Goal: Information Seeking & Learning: Find contact information

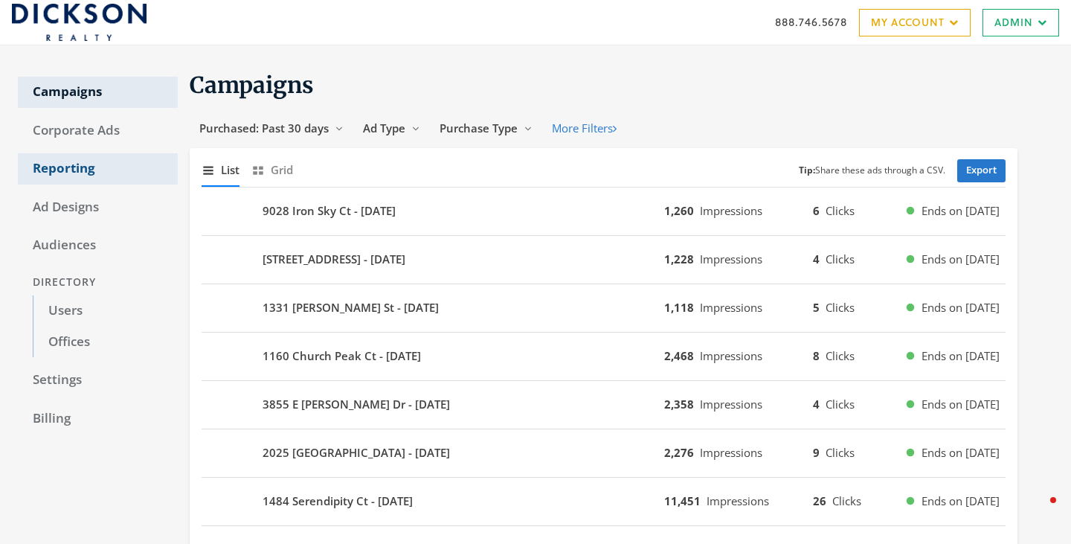
click at [68, 171] on link "Reporting" at bounding box center [98, 168] width 160 height 31
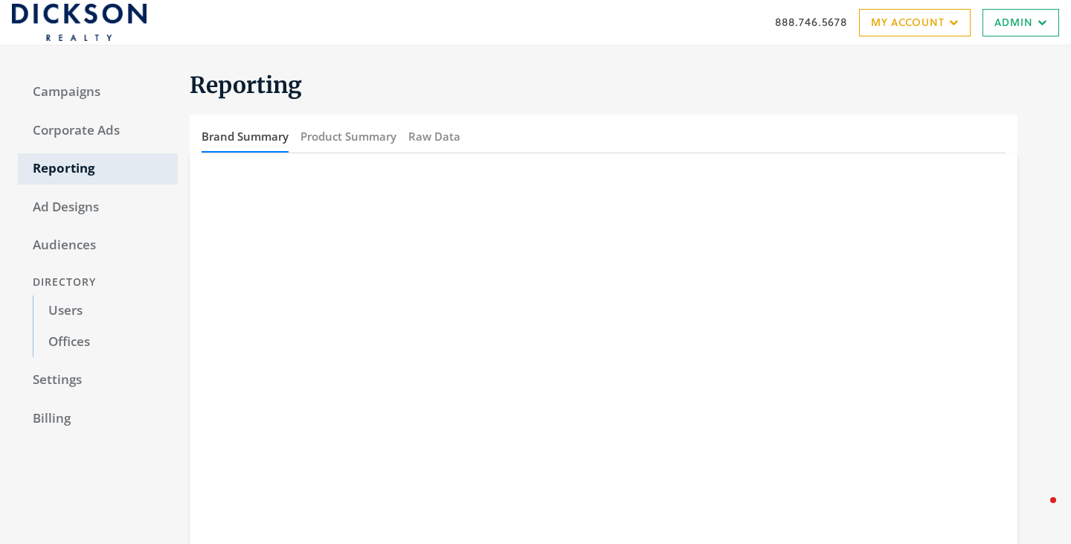
scroll to position [54, 0]
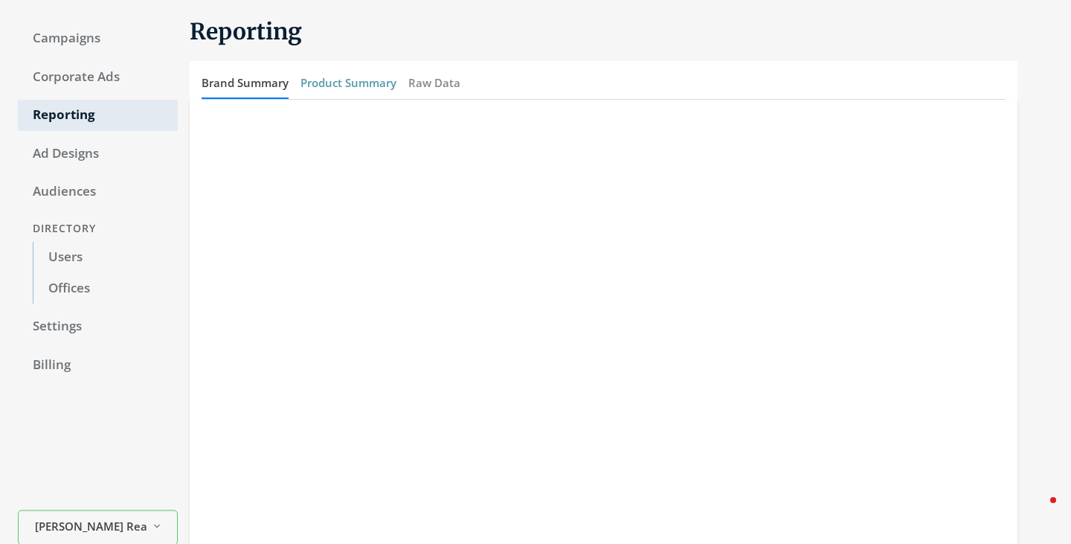
click at [352, 80] on button "Product Summary" at bounding box center [348, 83] width 96 height 32
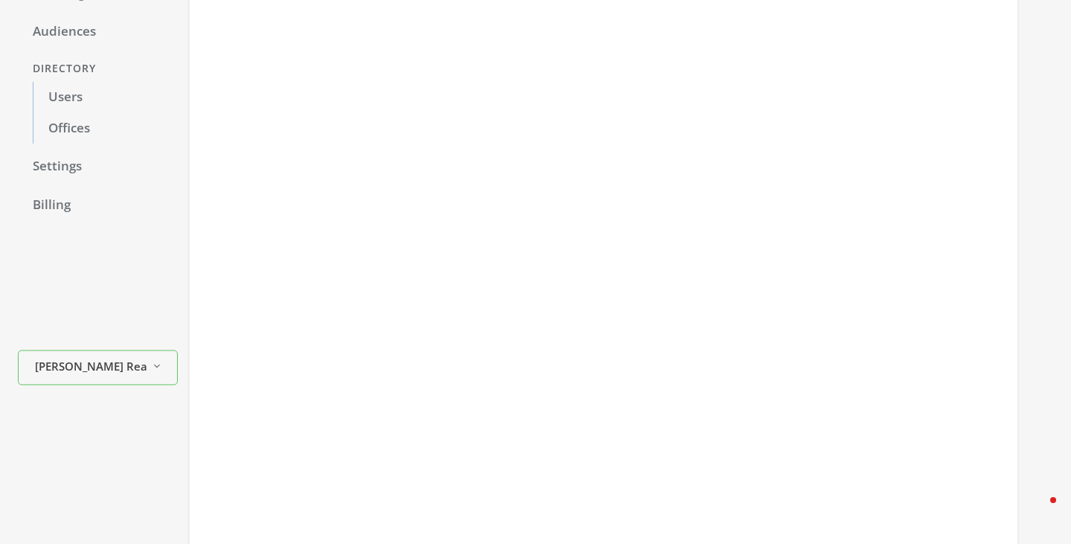
scroll to position [210, 0]
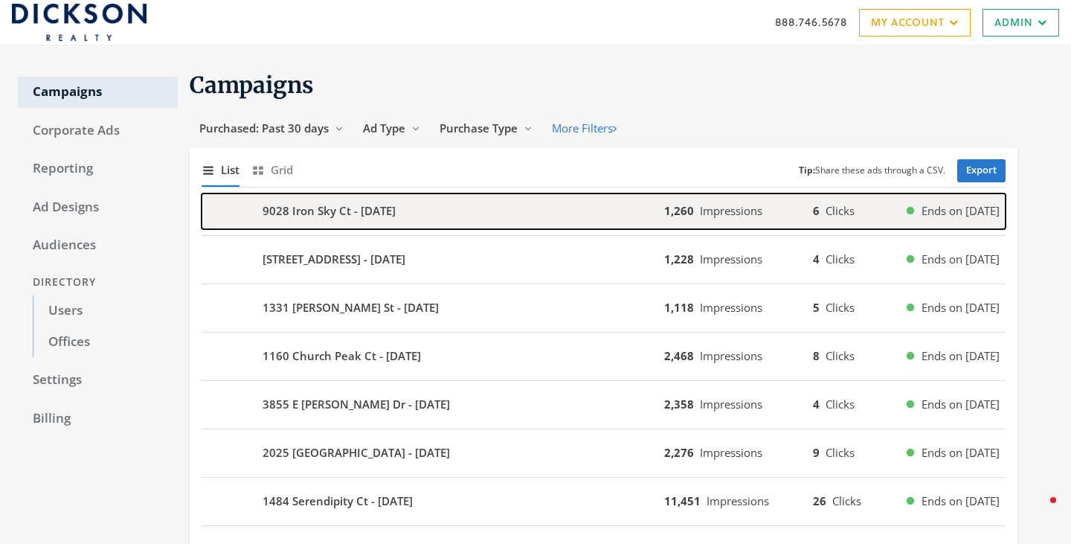
click at [448, 205] on div "9028 Iron Sky Ct - [DATE]" at bounding box center [433, 211] width 463 height 36
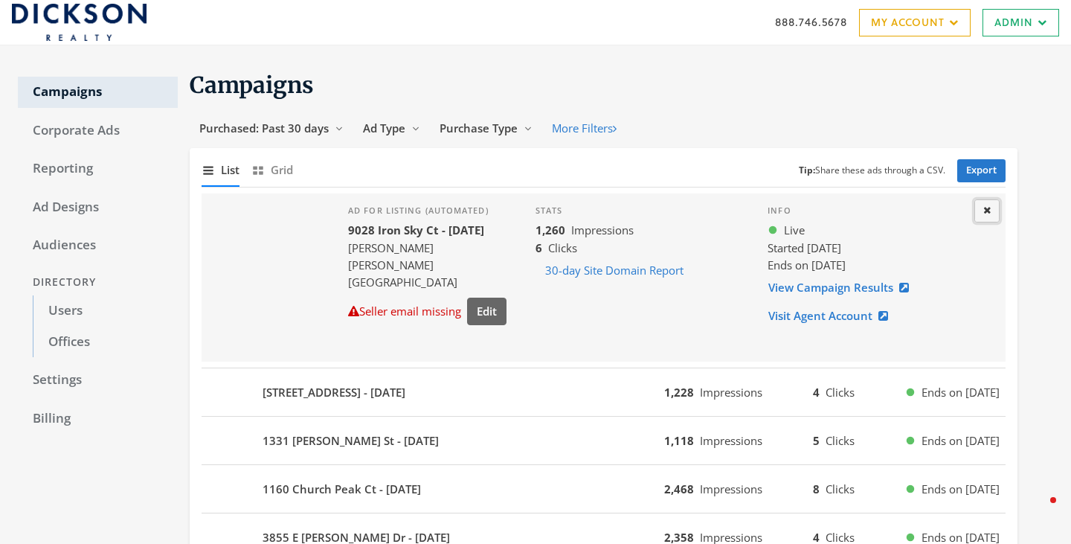
click at [984, 205] on icon at bounding box center [986, 210] width 7 height 10
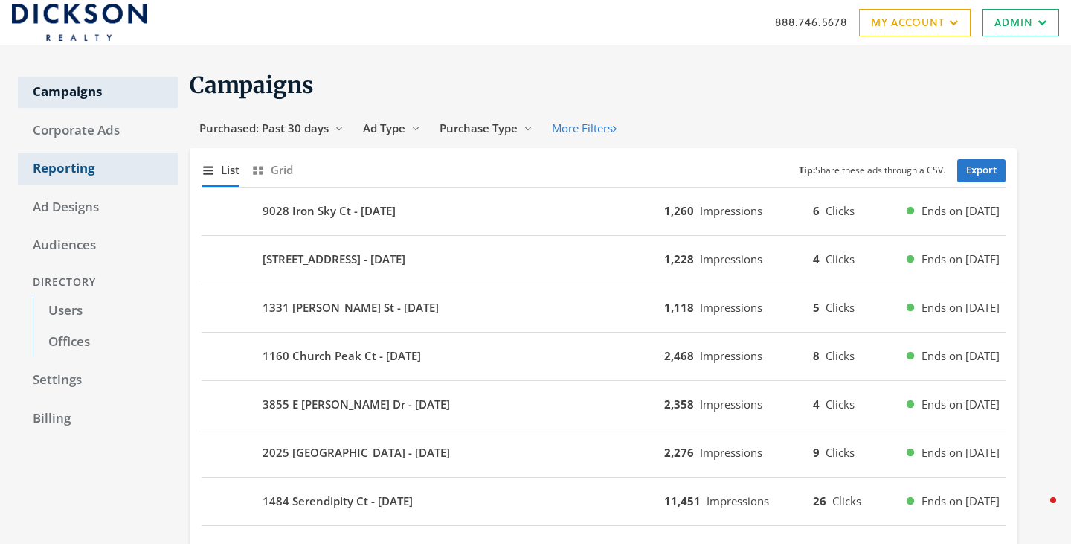
click at [91, 166] on link "Reporting" at bounding box center [98, 168] width 160 height 31
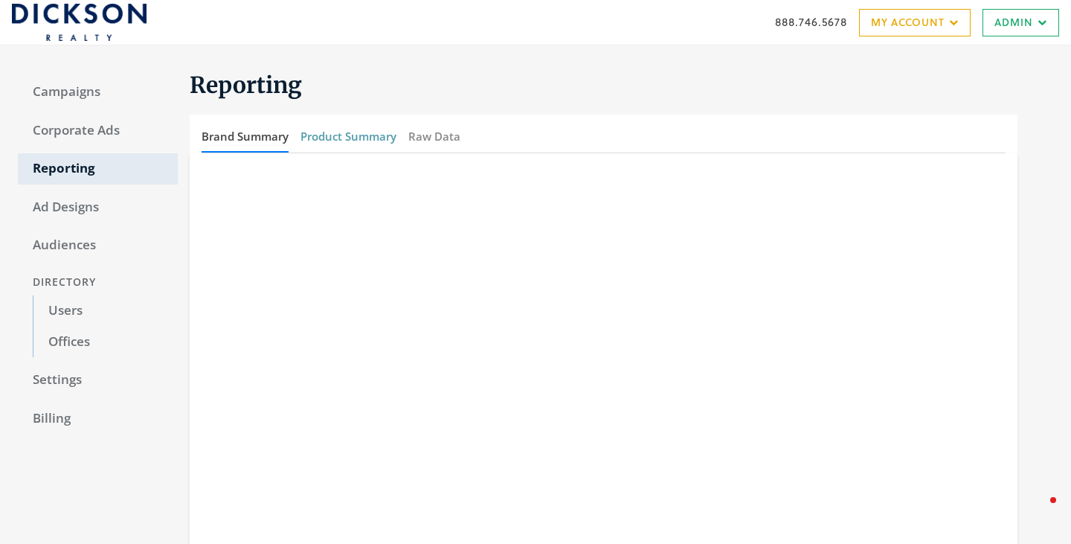
click at [341, 129] on button "Product Summary" at bounding box center [348, 136] width 96 height 32
click at [161, 437] on div "Campaigns Corporate Ads Reporting Ad Designs Audiences Directory Users Offices …" at bounding box center [98, 411] width 160 height 697
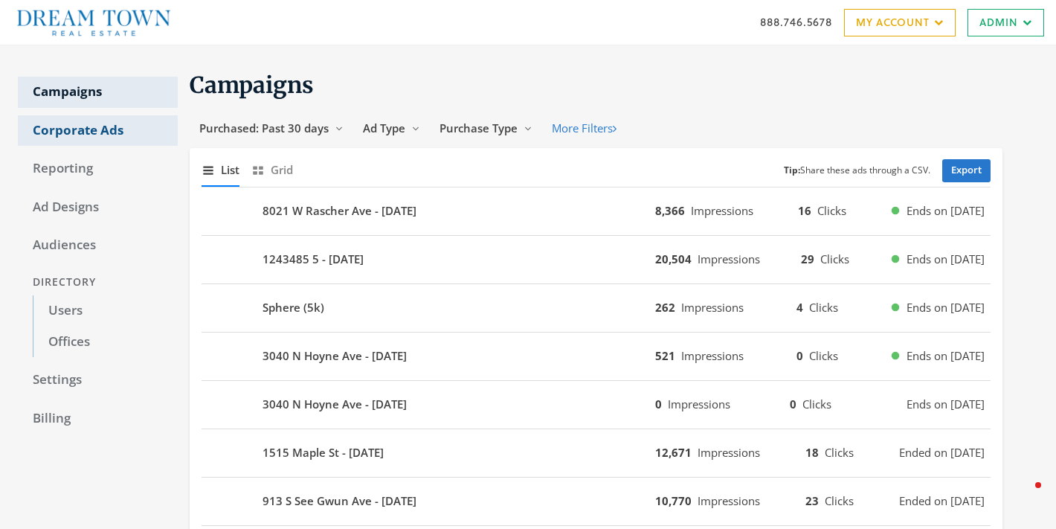
click at [86, 127] on link "Corporate Ads" at bounding box center [98, 130] width 160 height 31
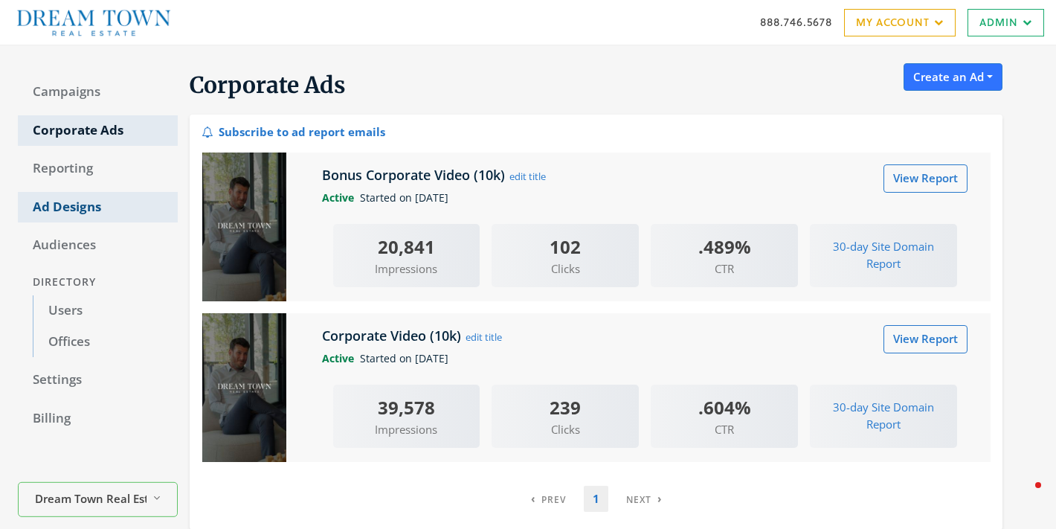
click at [74, 213] on link "Ad Designs" at bounding box center [98, 207] width 160 height 31
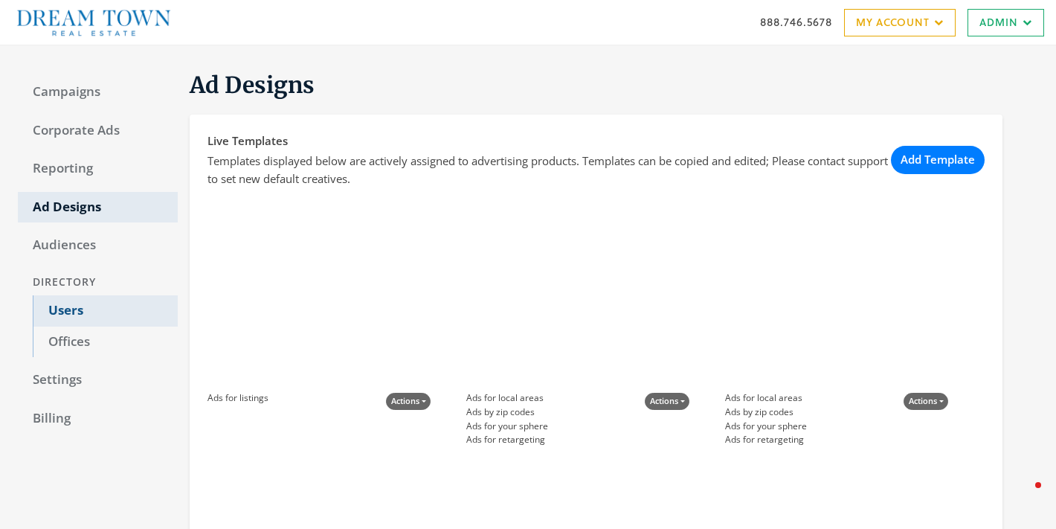
click at [77, 306] on link "Users" at bounding box center [105, 310] width 145 height 31
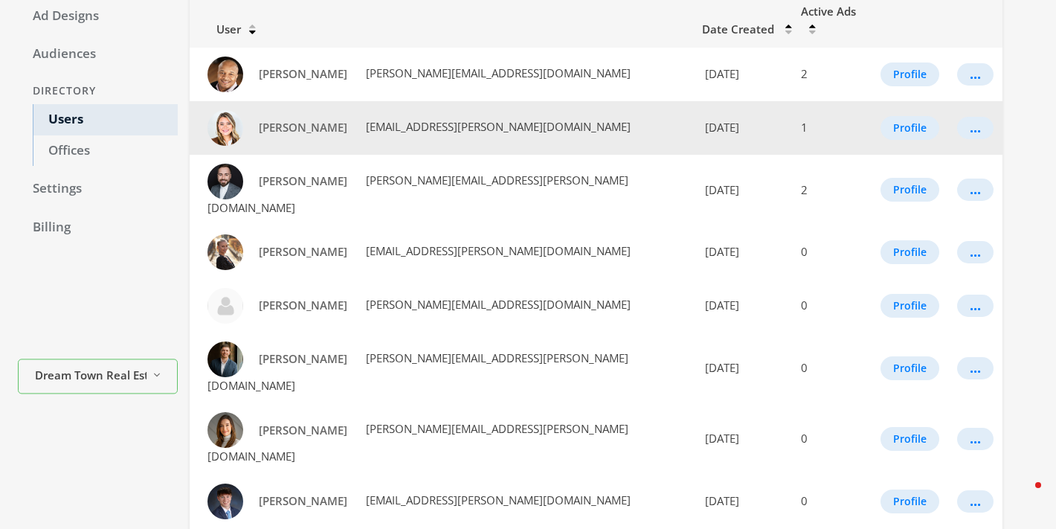
scroll to position [190, 0]
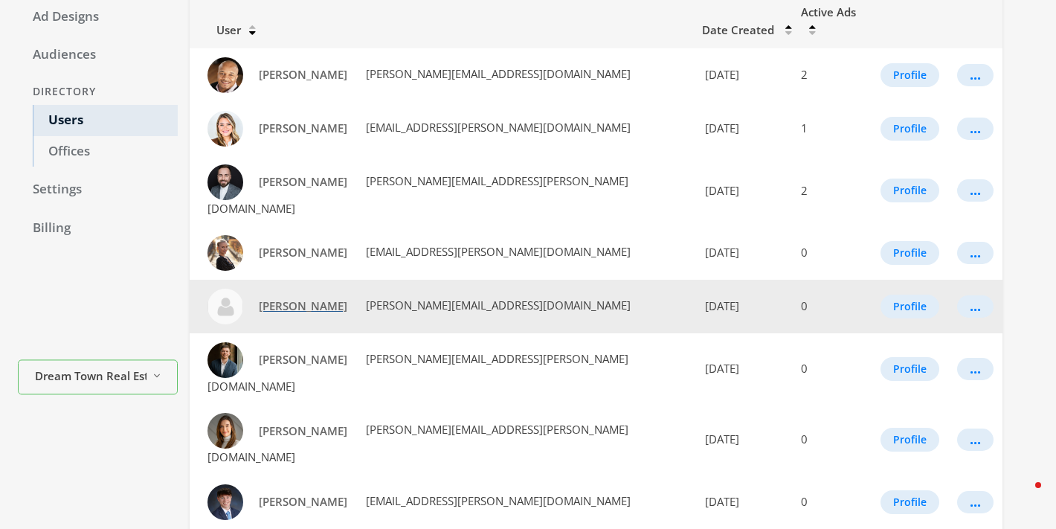
click at [311, 298] on span "Adnan Khan Ghauri" at bounding box center [303, 305] width 88 height 15
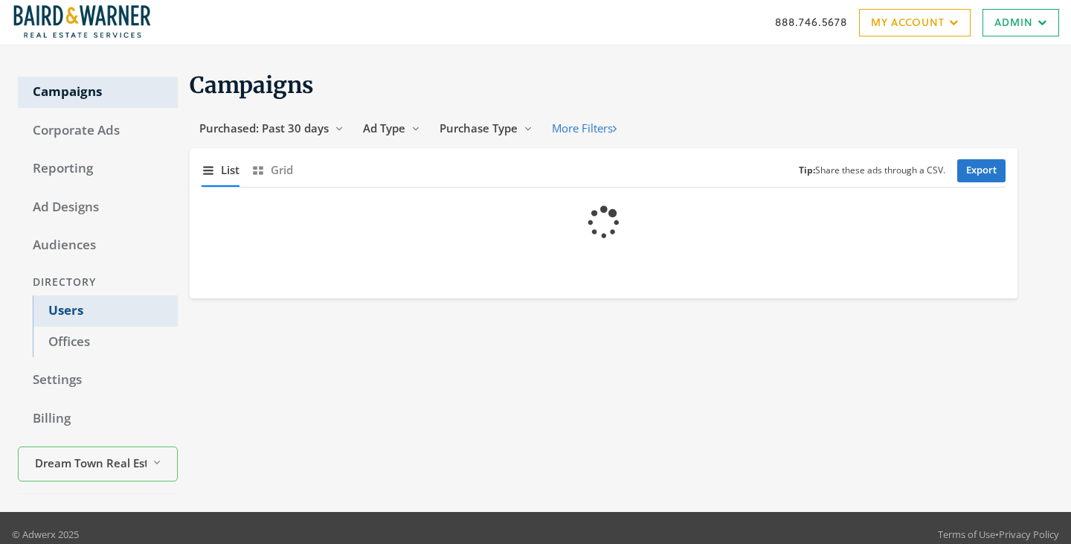
click at [66, 302] on link "Users" at bounding box center [105, 310] width 145 height 31
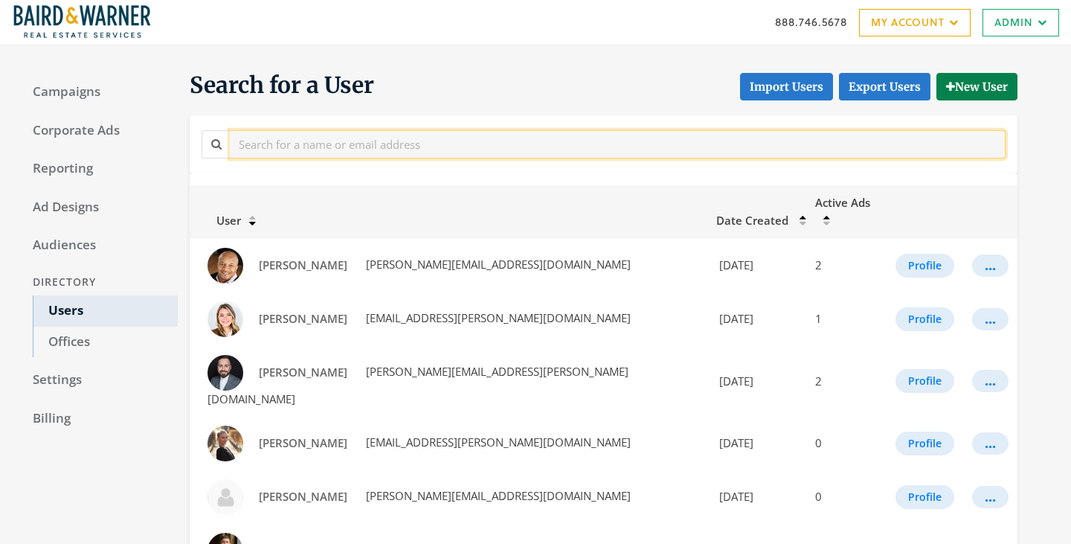
click at [297, 136] on input "text" at bounding box center [618, 144] width 776 height 28
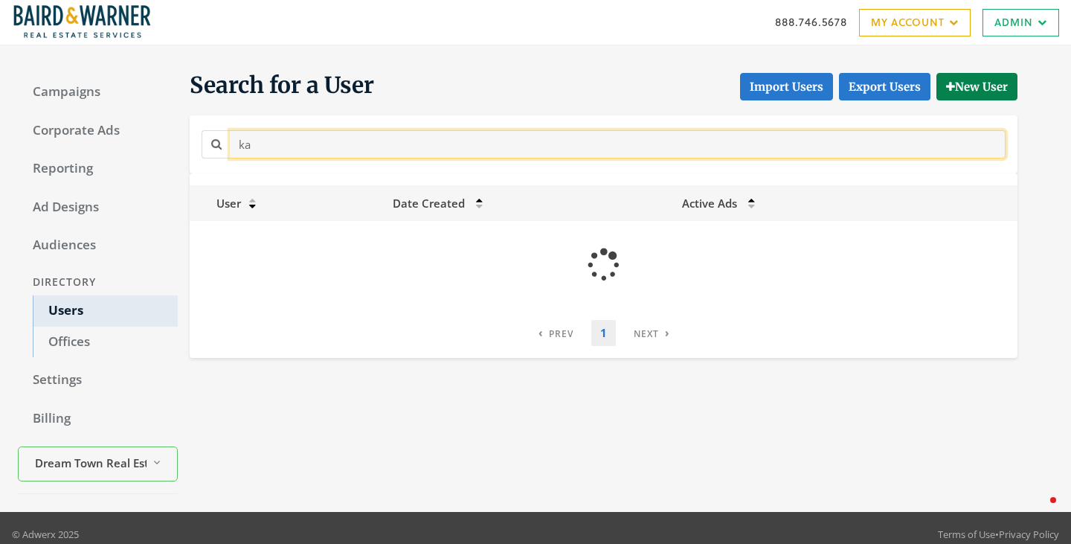
type input "k"
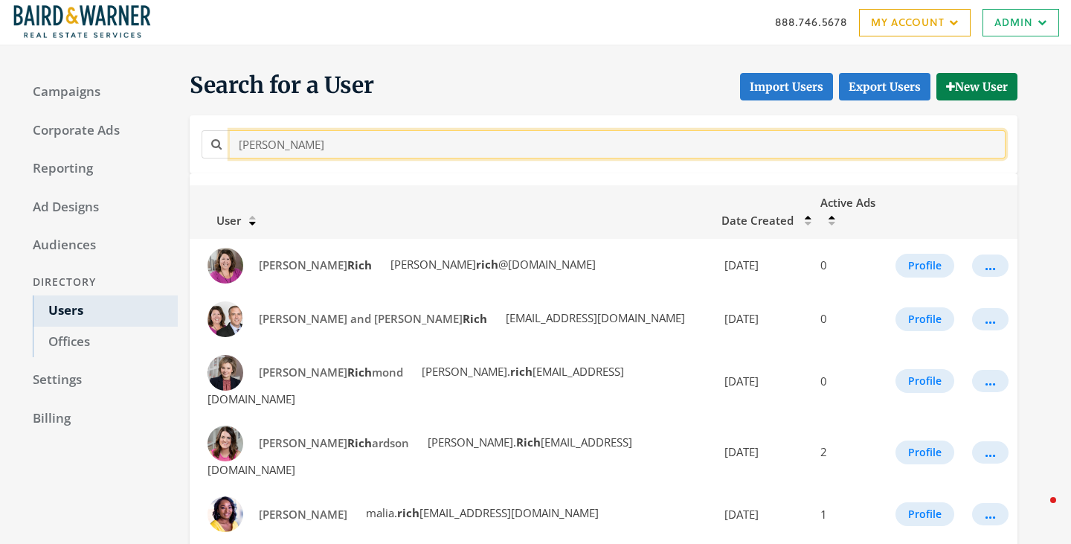
type input "richards"
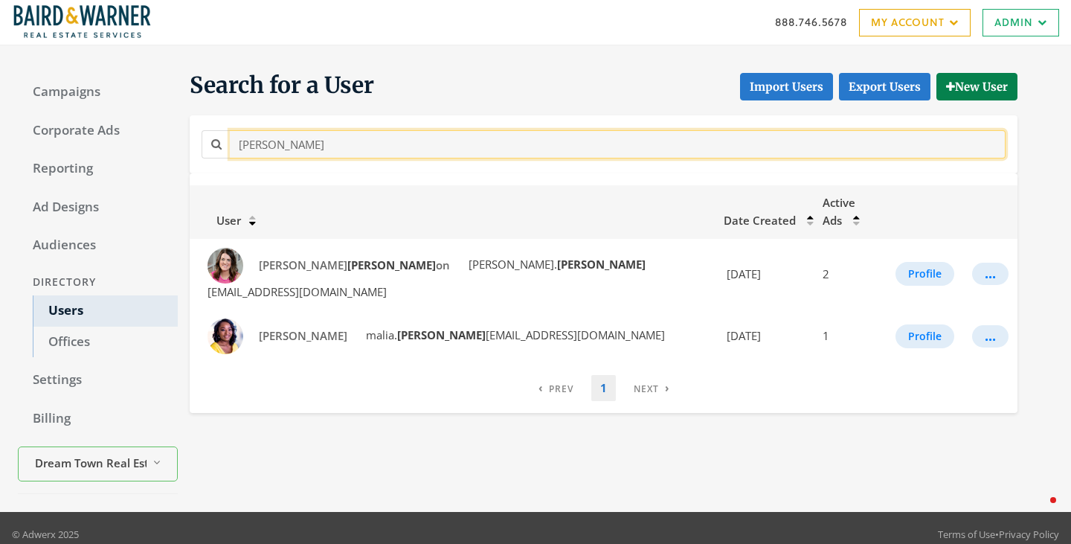
drag, startPoint x: 326, startPoint y: 147, endPoint x: 228, endPoint y: 132, distance: 100.0
click at [228, 132] on div "richards" at bounding box center [604, 144] width 804 height 28
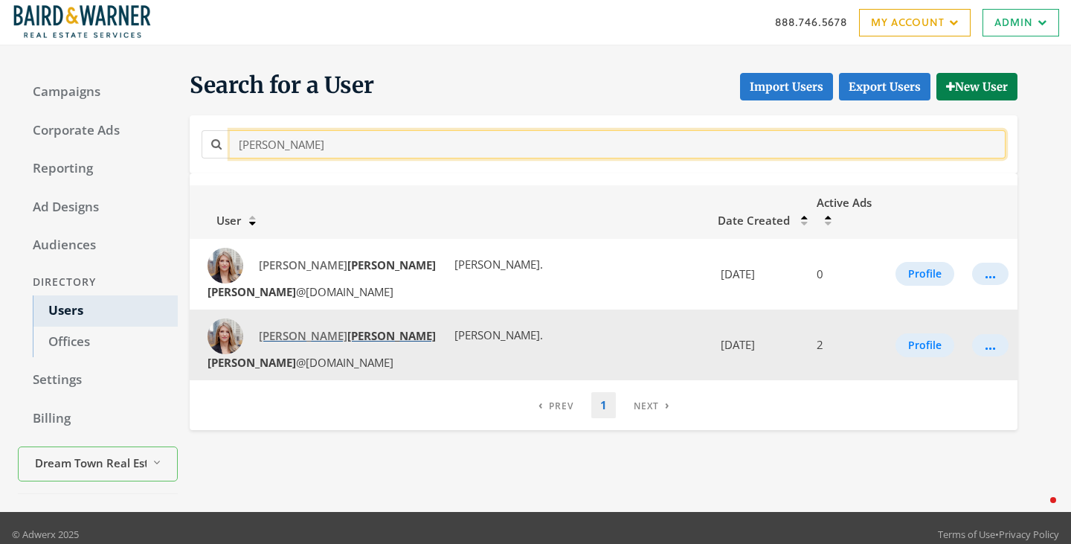
type input "andrews"
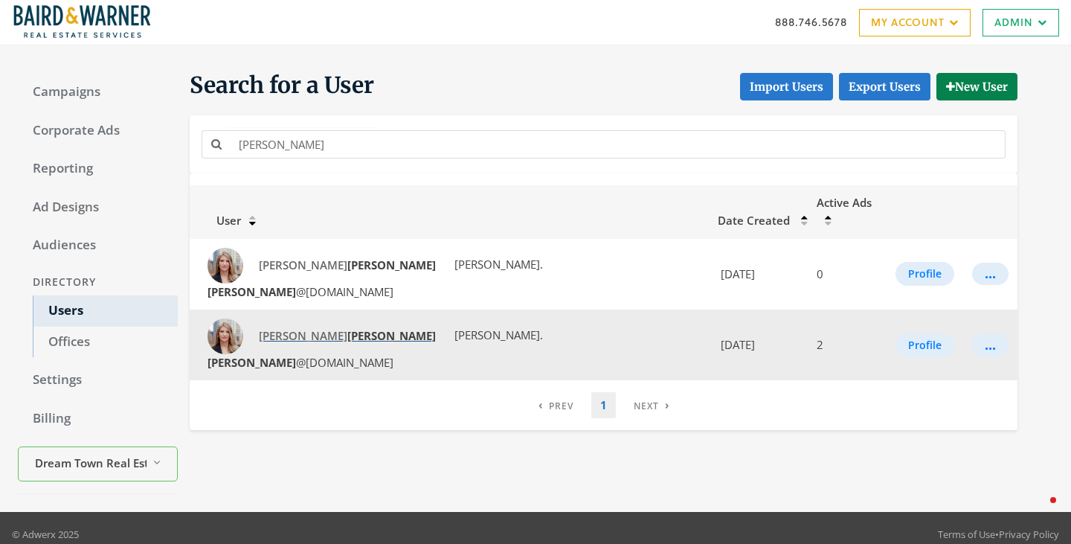
click at [347, 328] on strong "Andrews" at bounding box center [391, 335] width 88 height 15
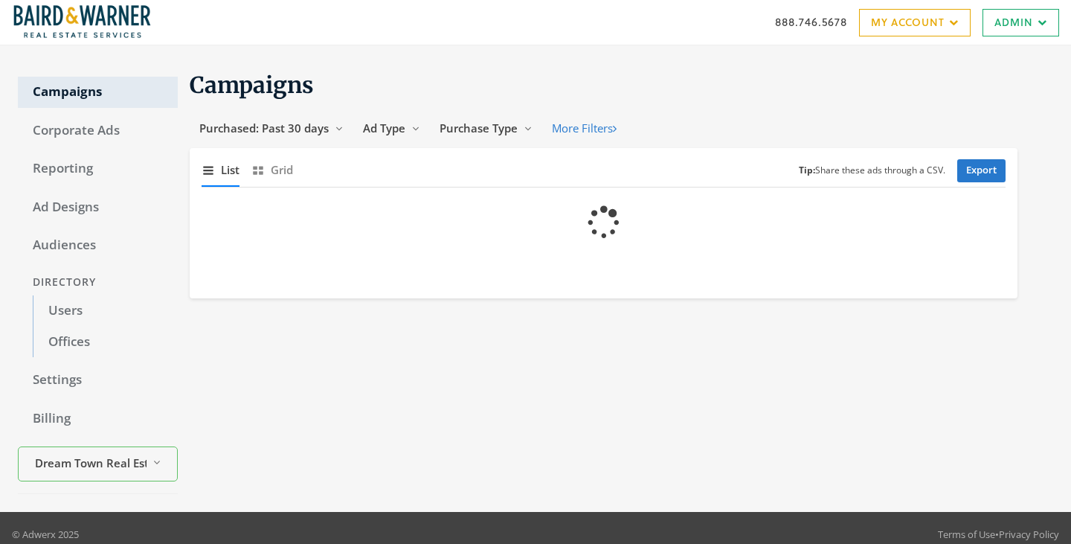
click at [79, 293] on div "Directory" at bounding box center [98, 282] width 160 height 28
click at [87, 304] on link "Users" at bounding box center [105, 310] width 145 height 31
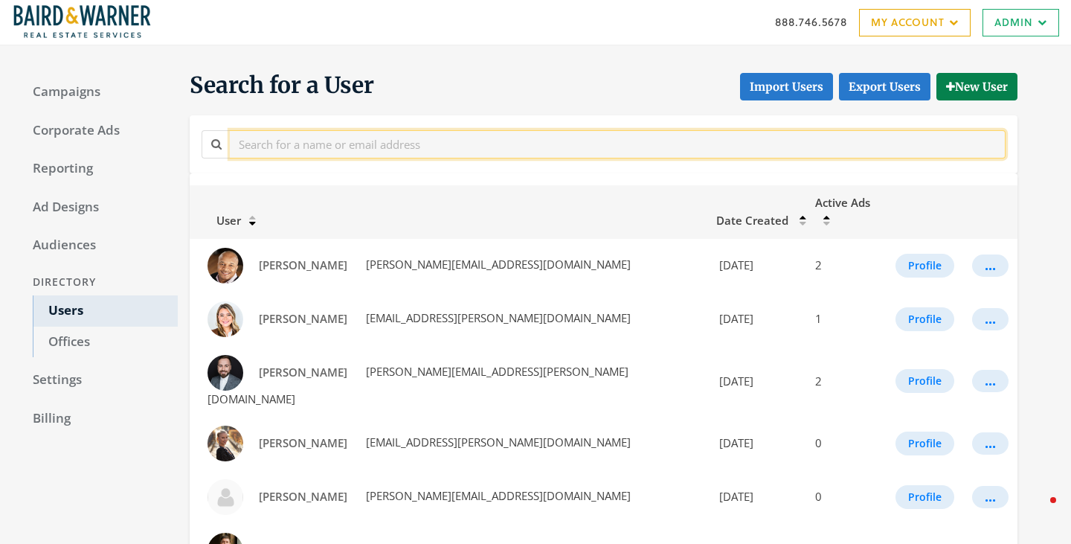
click at [282, 139] on input "text" at bounding box center [618, 144] width 776 height 28
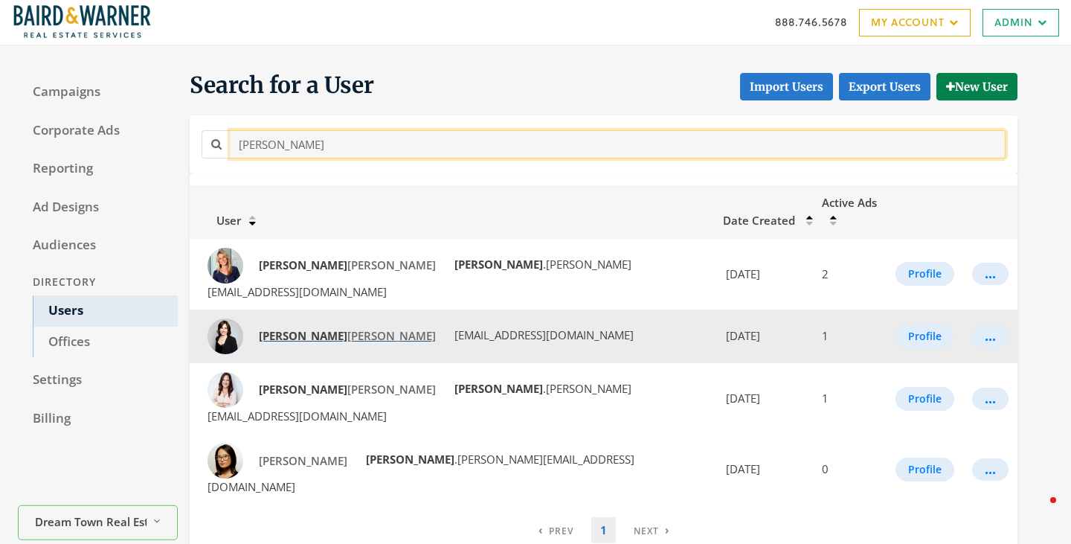
type input "[PERSON_NAME]"
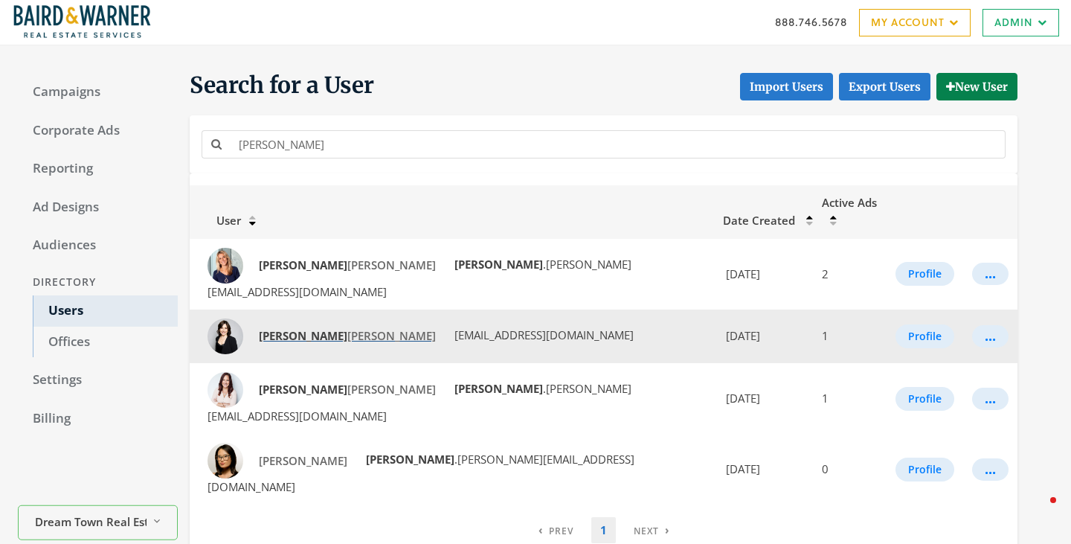
click at [302, 328] on span "Nicole Hajdu" at bounding box center [347, 335] width 177 height 15
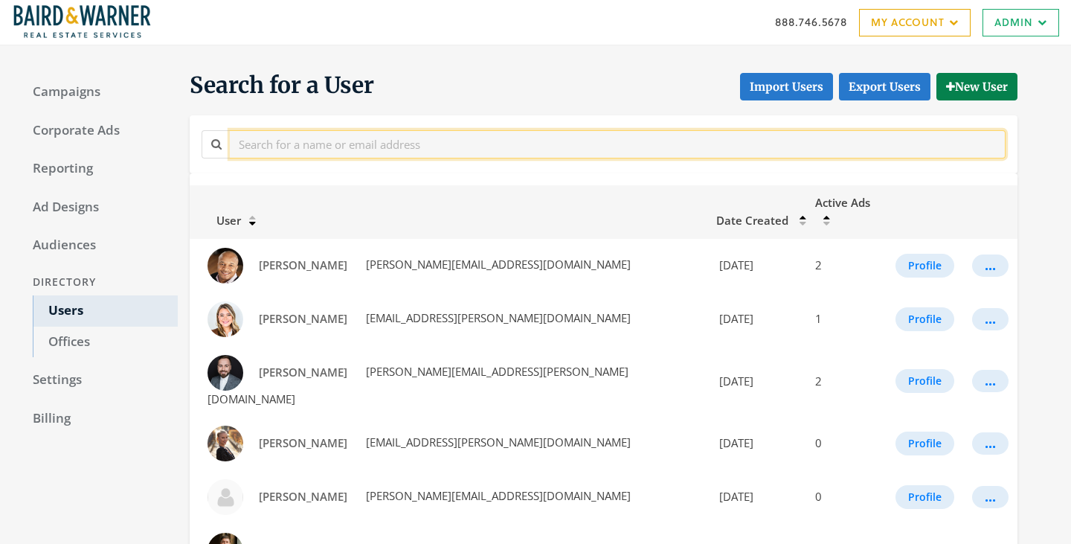
click at [308, 133] on input "text" at bounding box center [618, 144] width 776 height 28
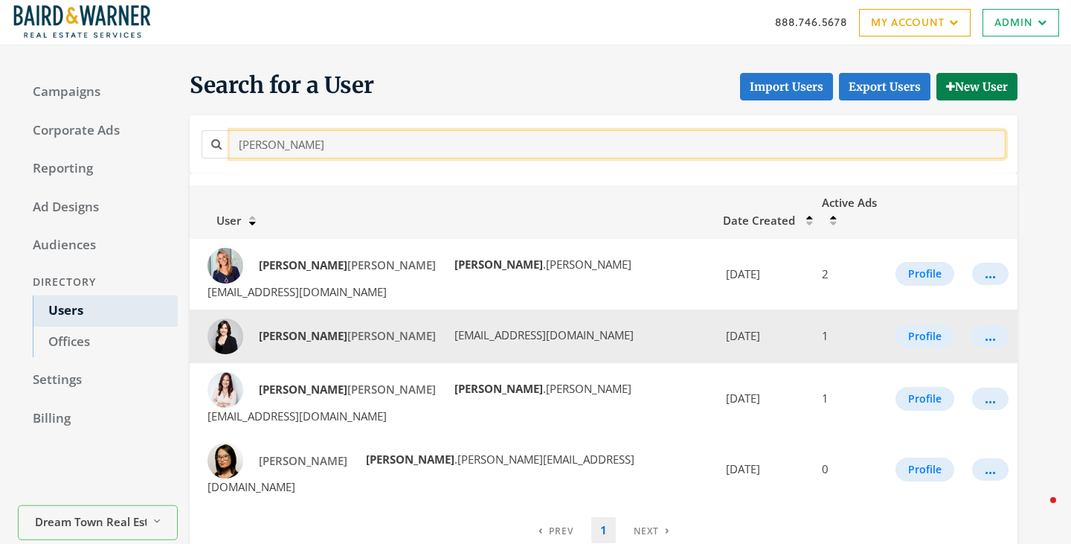
type input "[PERSON_NAME]"
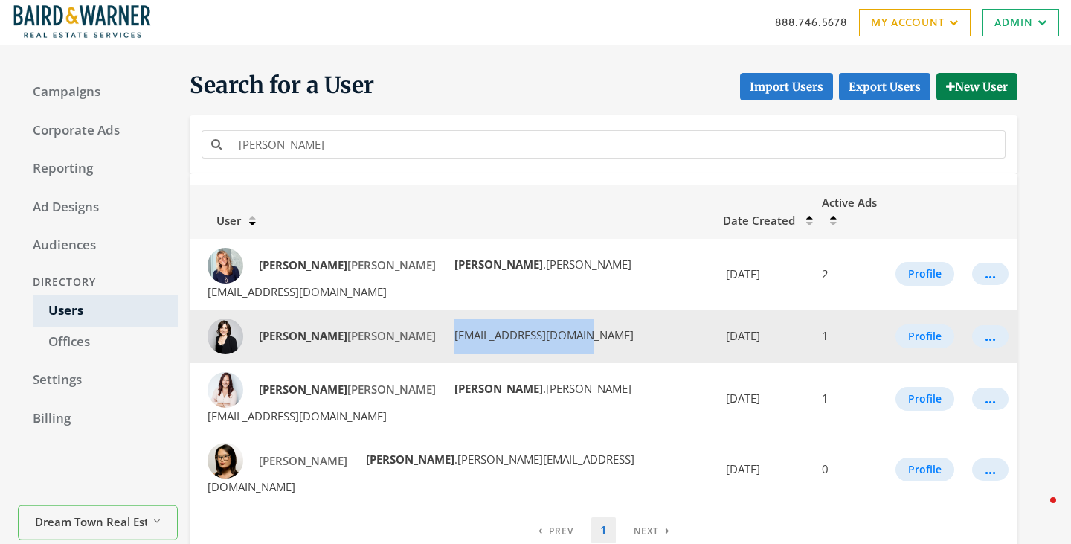
drag, startPoint x: 500, startPoint y: 300, endPoint x: 348, endPoint y: 293, distance: 151.9
click at [348, 309] on td "Nicole Hajdu nhajdu@bairdwarner.com" at bounding box center [452, 336] width 524 height 54
copy span "[EMAIL_ADDRESS][DOMAIN_NAME]"
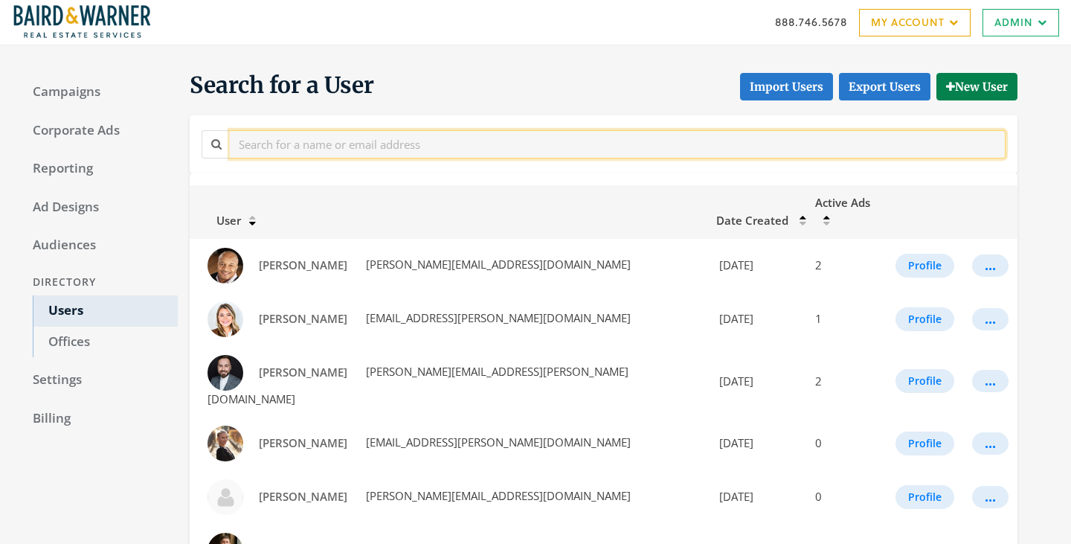
click at [359, 137] on input "text" at bounding box center [618, 144] width 776 height 28
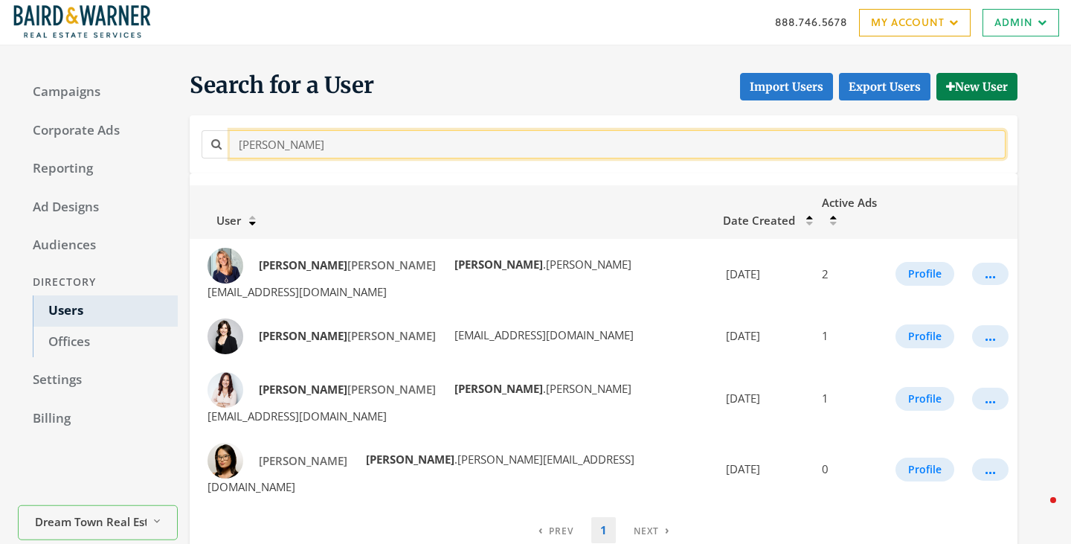
type input "[PERSON_NAME]"
click at [314, 147] on input "[PERSON_NAME]" at bounding box center [618, 144] width 776 height 28
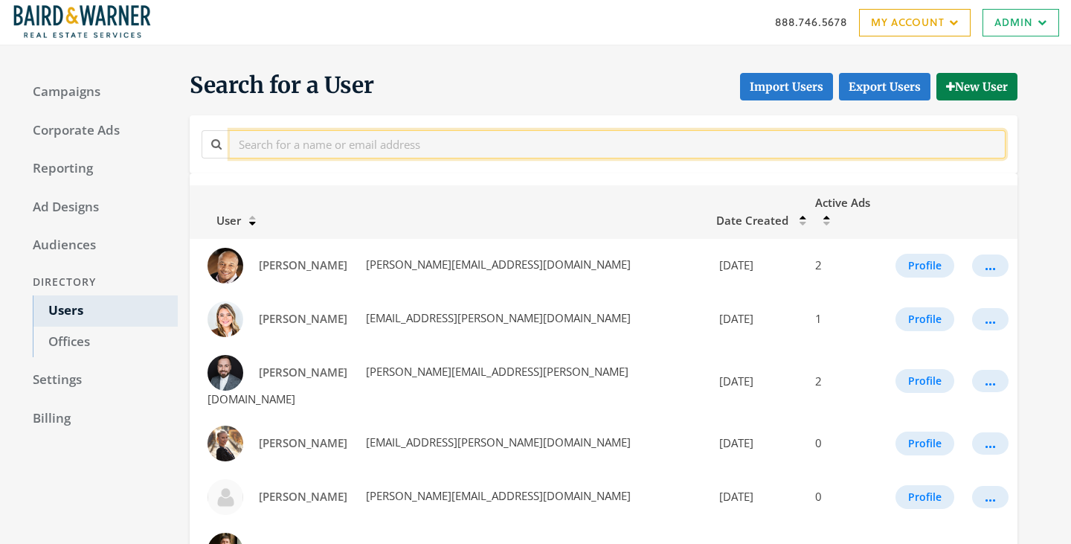
click at [326, 144] on input "text" at bounding box center [618, 144] width 776 height 28
type input "[PERSON_NAME]"
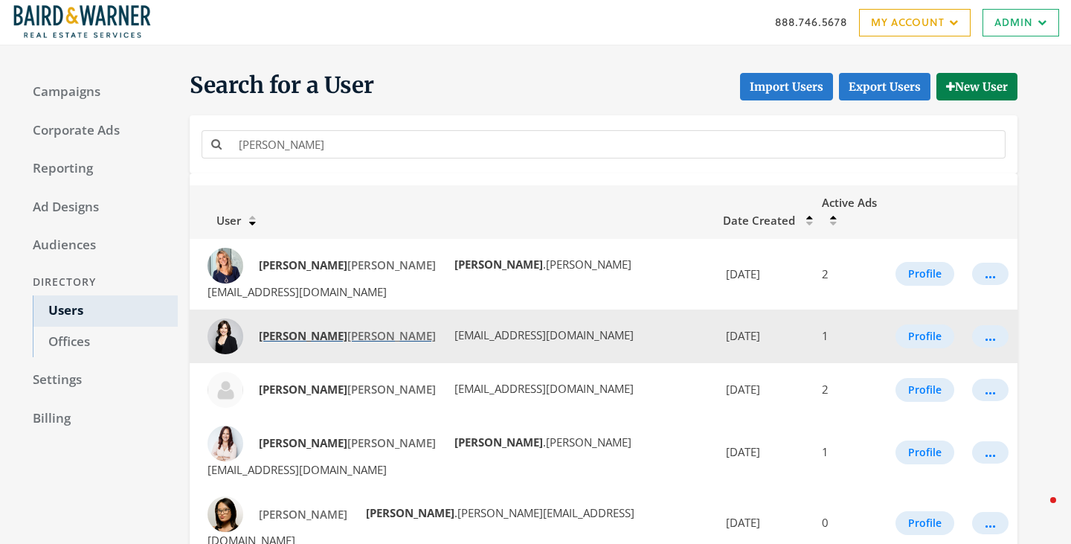
click at [284, 328] on strong "[PERSON_NAME]" at bounding box center [303, 335] width 88 height 15
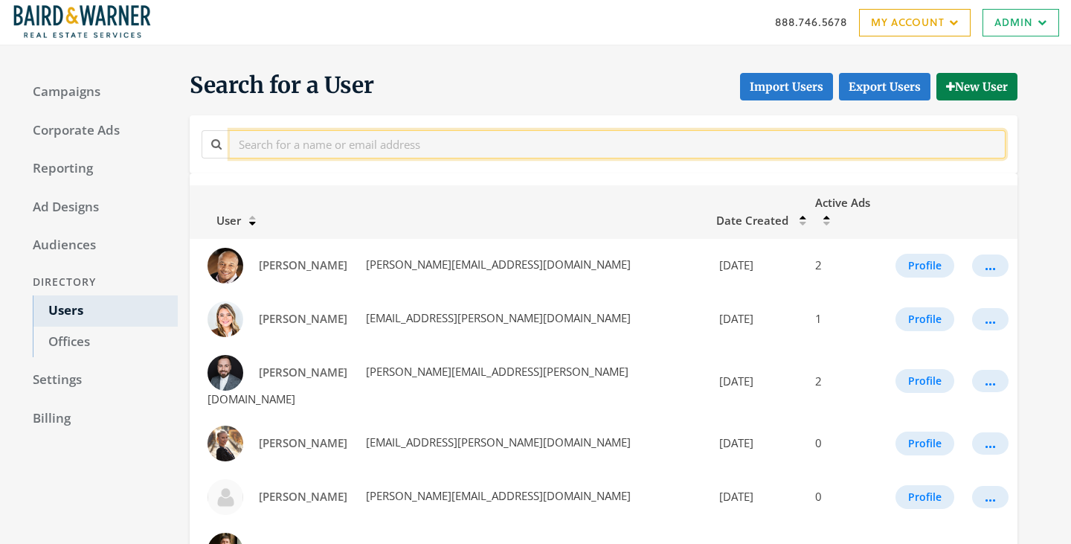
click at [296, 141] on input "text" at bounding box center [618, 144] width 776 height 28
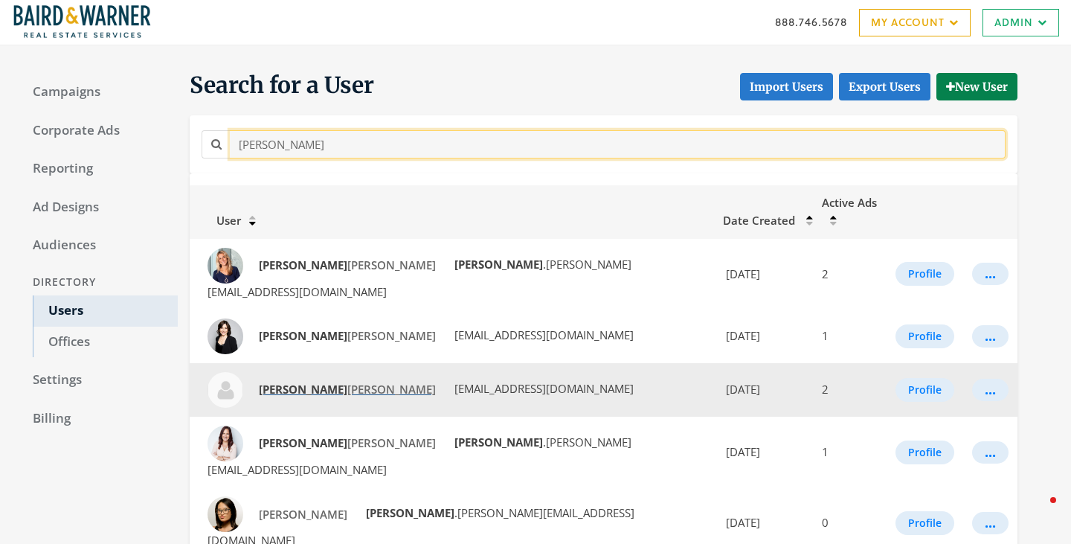
type input "[PERSON_NAME]"
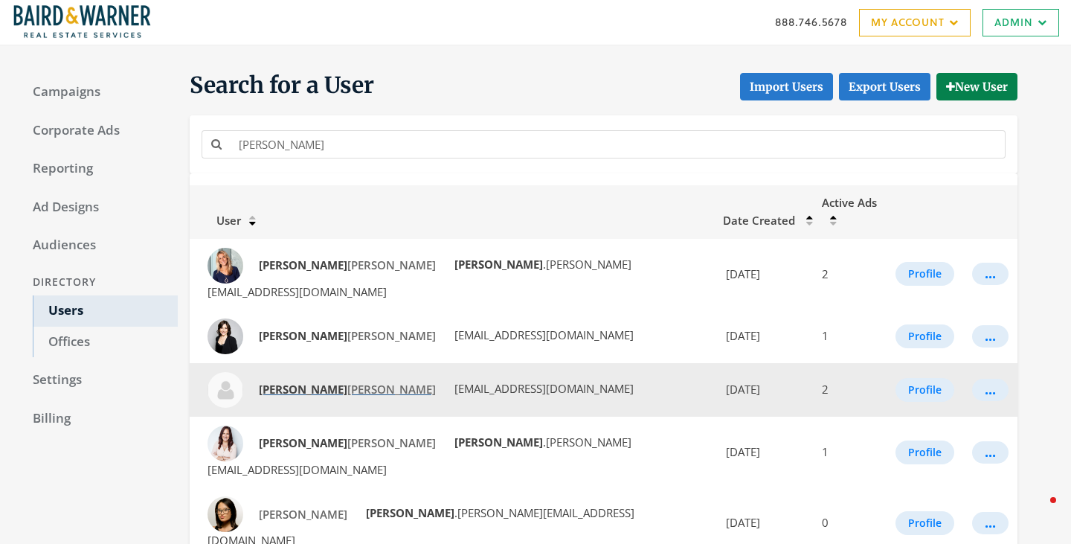
click at [286, 382] on strong "[PERSON_NAME]" at bounding box center [303, 389] width 88 height 15
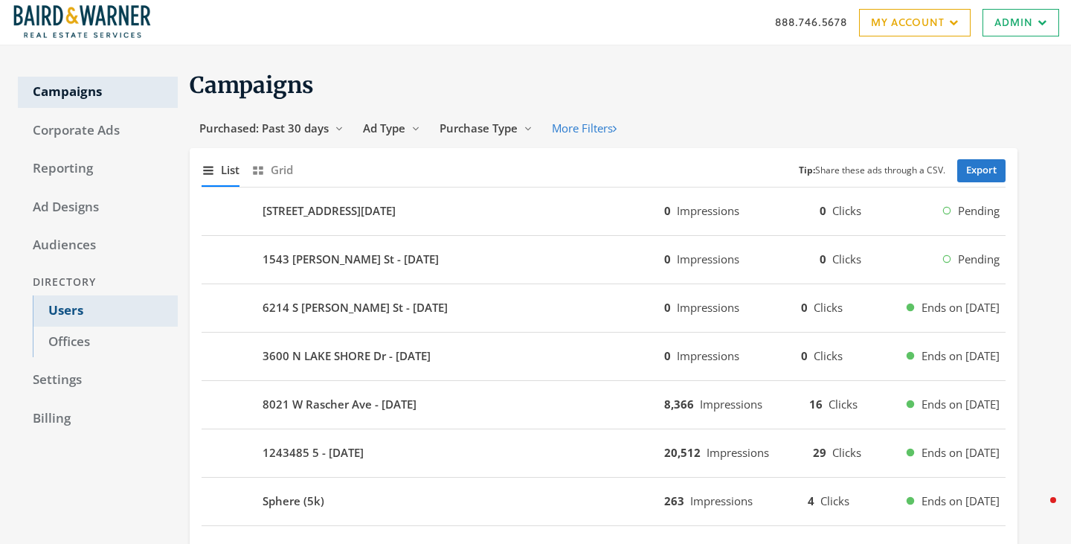
click at [68, 307] on link "Users" at bounding box center [105, 310] width 145 height 31
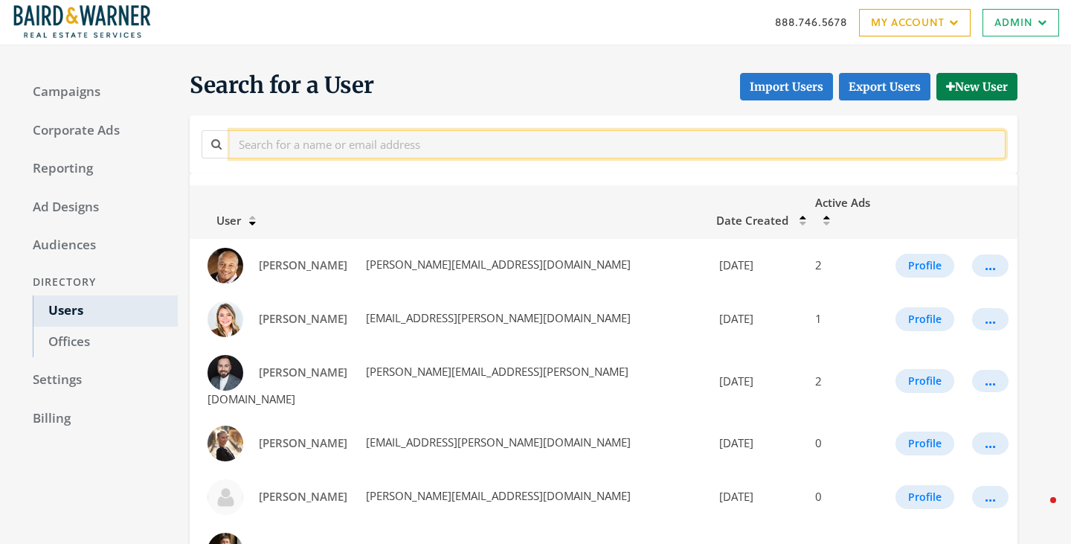
click at [328, 155] on input "text" at bounding box center [618, 144] width 776 height 28
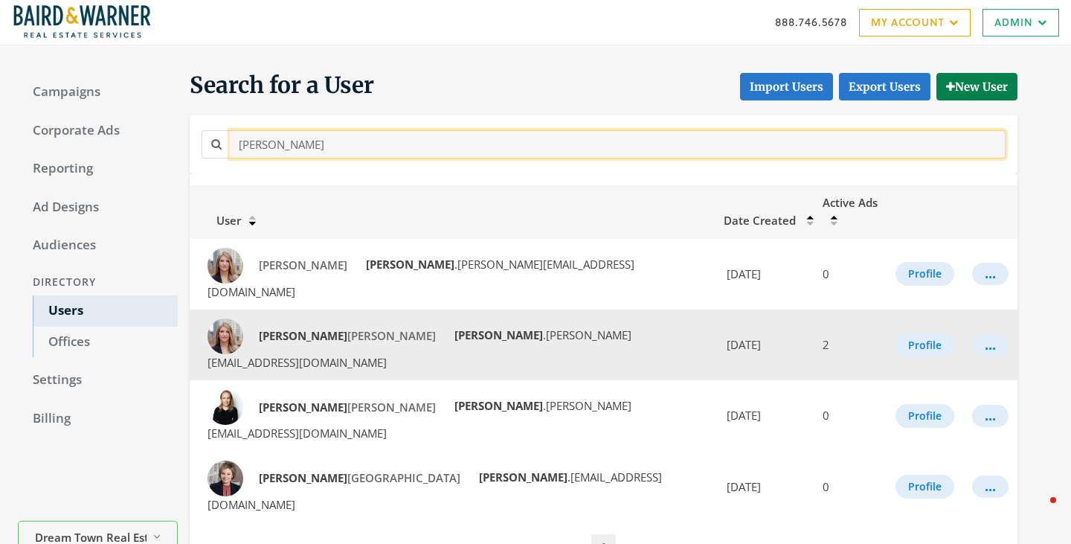
type input "katie"
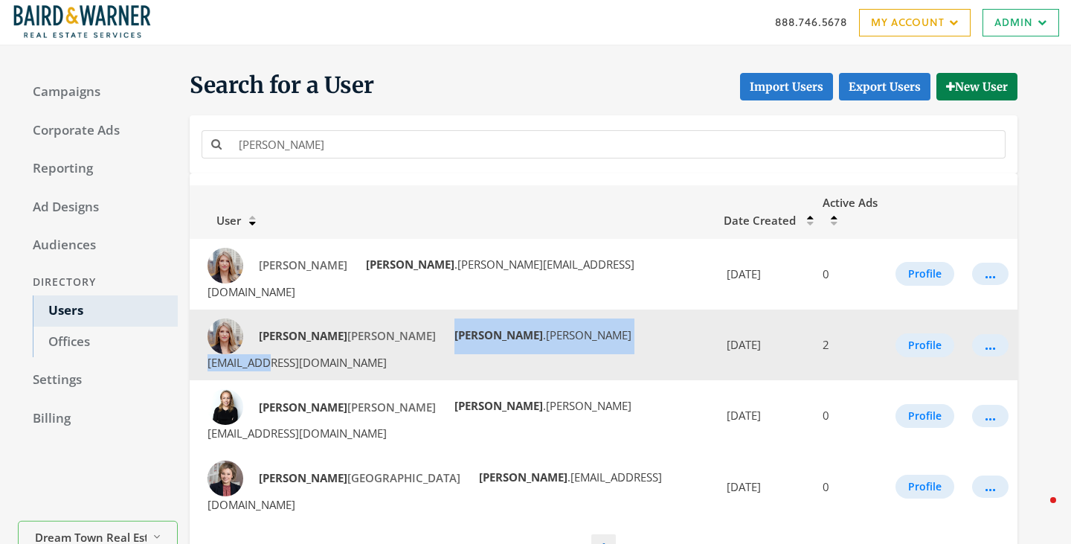
drag, startPoint x: 532, startPoint y: 304, endPoint x: 355, endPoint y: 294, distance: 176.6
click at [355, 327] on span "katie .andrews@bairdwarner.com" at bounding box center [419, 348] width 424 height 42
copy span "katie .andrews@bairdwarner.com"
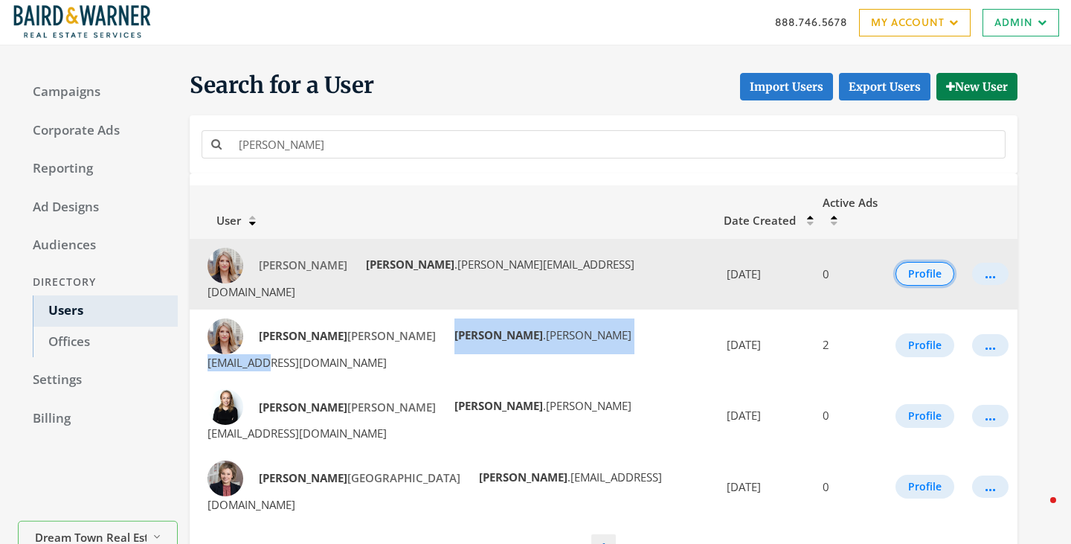
click at [907, 262] on button "Profile" at bounding box center [924, 274] width 59 height 24
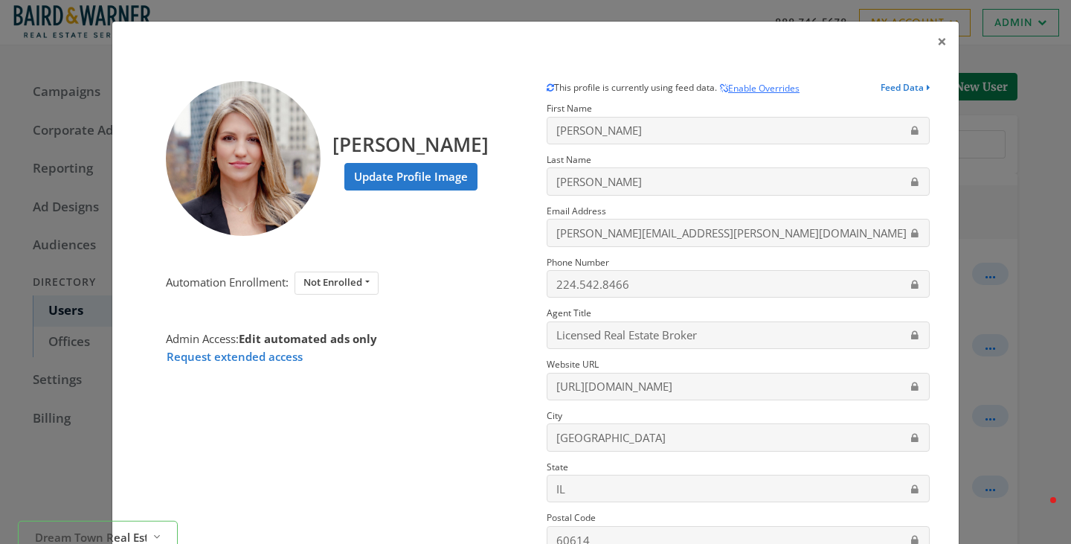
click at [1020, 239] on div "× Ekaterina Andrews Update Profile Image Automation Enrollment: Not Enrolled En…" at bounding box center [535, 272] width 1071 height 544
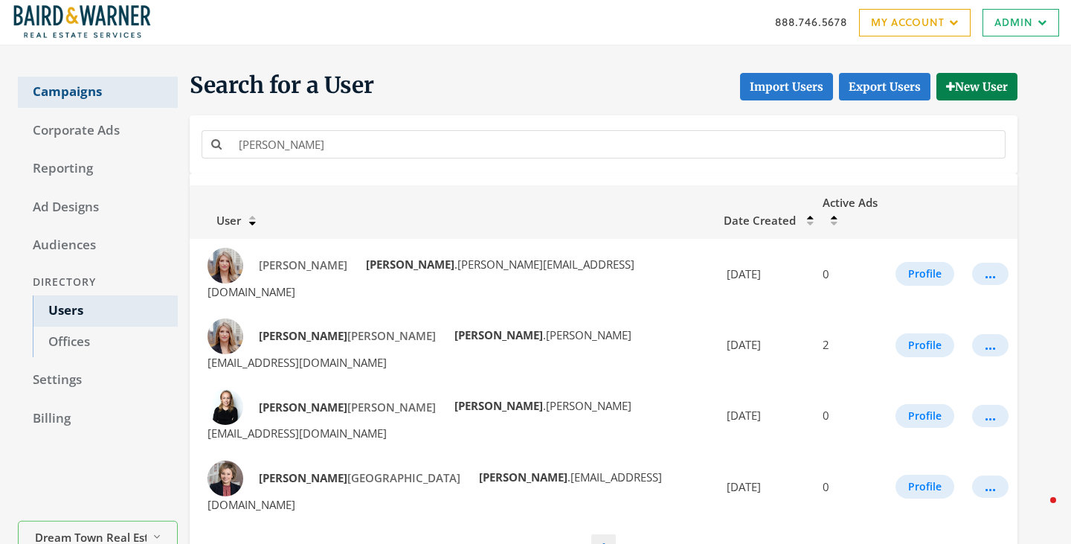
click at [81, 88] on link "Campaigns" at bounding box center [98, 92] width 160 height 31
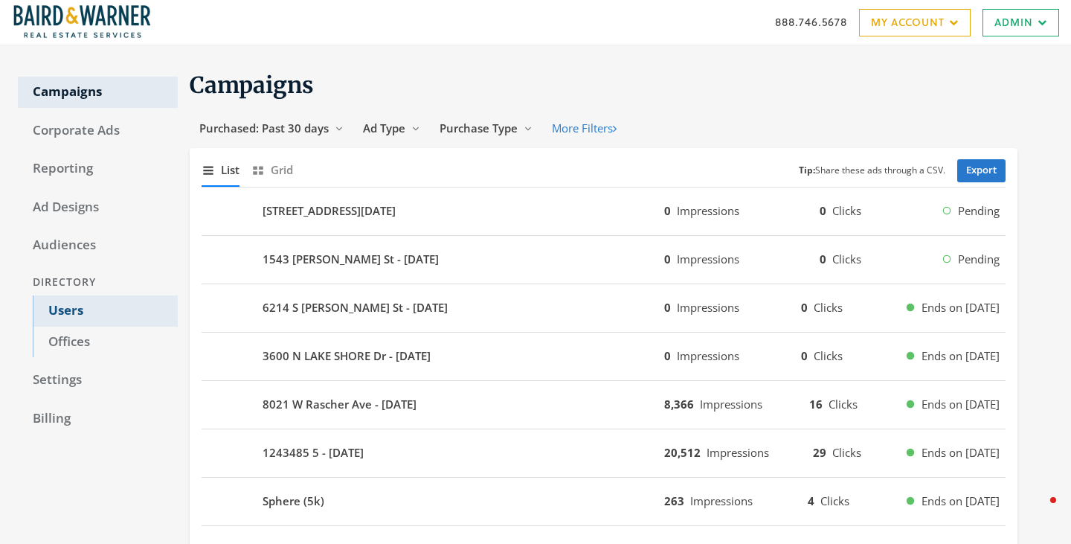
click at [72, 312] on link "Users" at bounding box center [105, 310] width 145 height 31
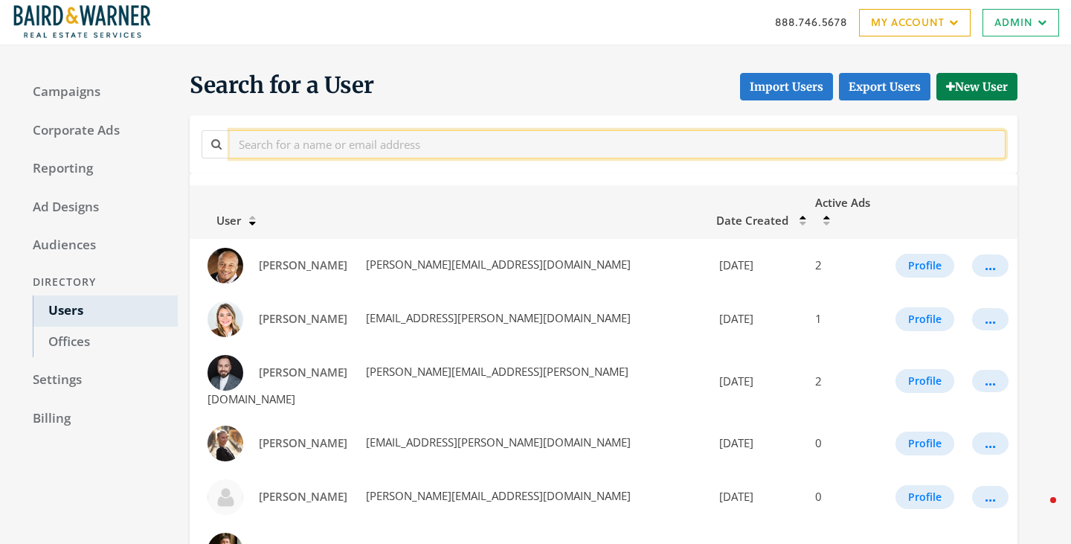
click at [323, 147] on input "text" at bounding box center [618, 144] width 776 height 28
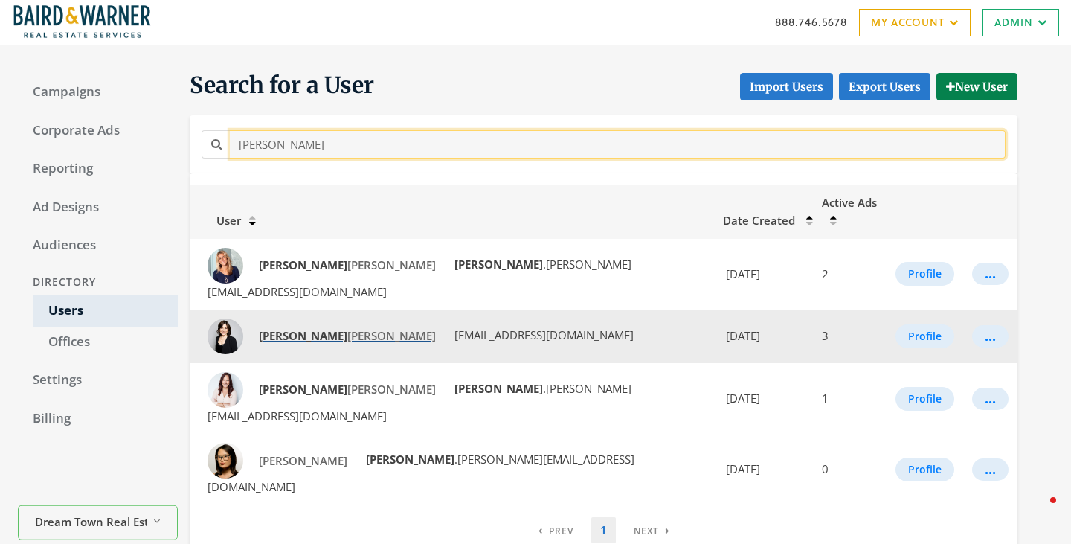
type input "[PERSON_NAME]"
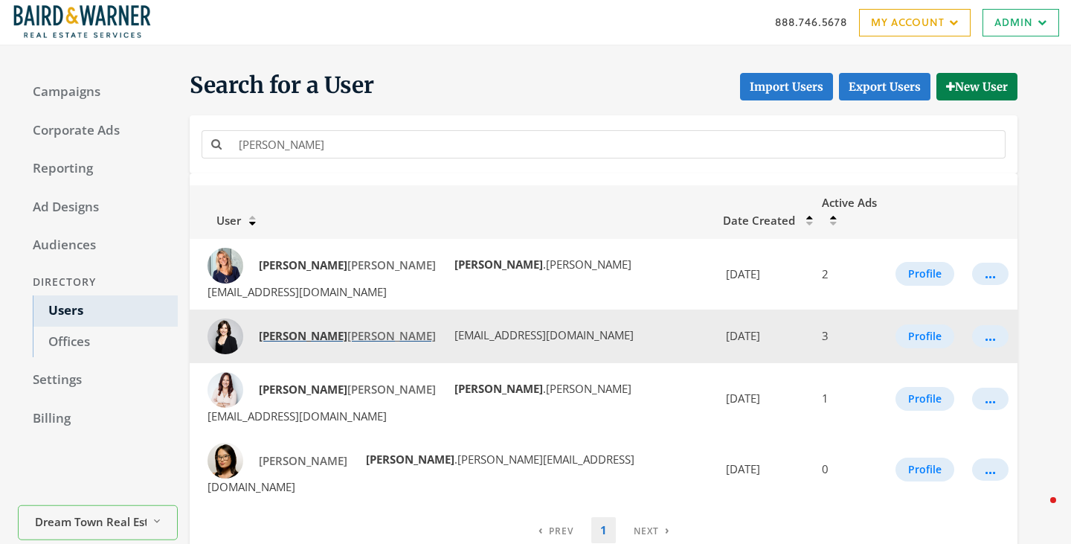
click at [294, 328] on span "Nicole Hajdu" at bounding box center [347, 335] width 177 height 15
